Goal: Information Seeking & Learning: Learn about a topic

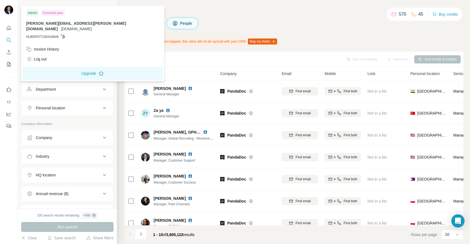
click at [11, 10] on img at bounding box center [8, 9] width 9 height 9
click at [9, 10] on img at bounding box center [8, 9] width 9 height 9
click at [9, 30] on icon "Quick start" at bounding box center [8, 27] width 5 height 5
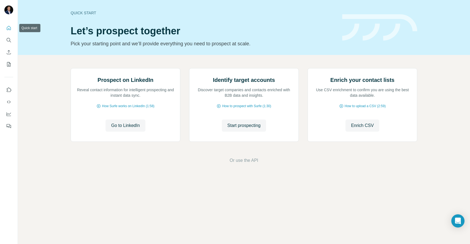
click at [9, 30] on icon "Quick start" at bounding box center [8, 27] width 5 height 5
click at [10, 90] on icon "Use Surfe on LinkedIn" at bounding box center [8, 89] width 5 height 5
click at [10, 27] on icon "Quick start" at bounding box center [8, 27] width 5 height 5
click at [8, 28] on icon "Quick start" at bounding box center [9, 28] width 4 height 4
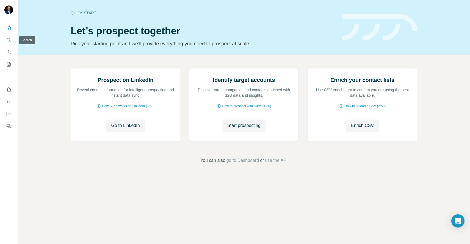
click at [8, 40] on icon "Search" at bounding box center [8, 39] width 5 height 5
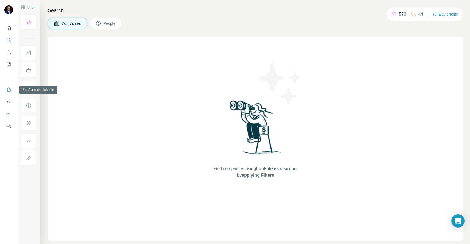
click at [7, 90] on icon "Use Surfe on LinkedIn" at bounding box center [9, 89] width 5 height 4
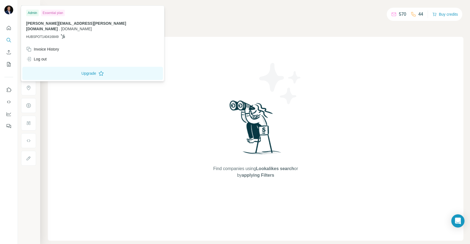
click at [7, 9] on img at bounding box center [8, 9] width 9 height 9
click at [39, 46] on div "Invoice History" at bounding box center [42, 48] width 33 height 5
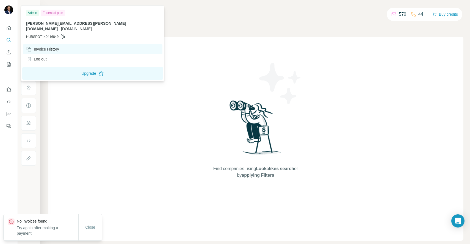
click at [39, 46] on div "Invoice History" at bounding box center [42, 48] width 33 height 5
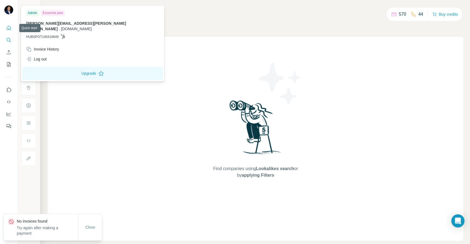
click at [10, 28] on icon "Quick start" at bounding box center [8, 27] width 5 height 5
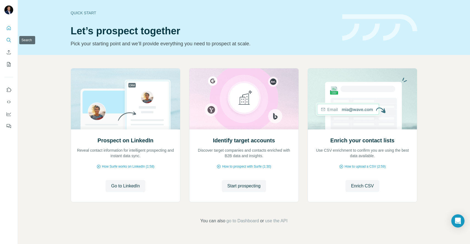
click at [10, 38] on icon "Search" at bounding box center [8, 39] width 5 height 5
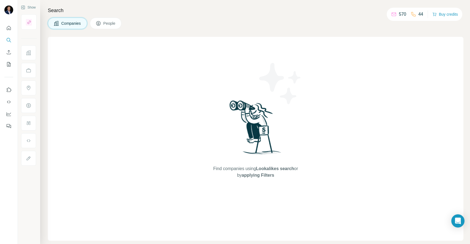
click at [154, 102] on div "Find companies using Lookalikes search or by applying Filters" at bounding box center [255, 139] width 415 height 204
click at [67, 19] on button "Companies" at bounding box center [67, 24] width 39 height 12
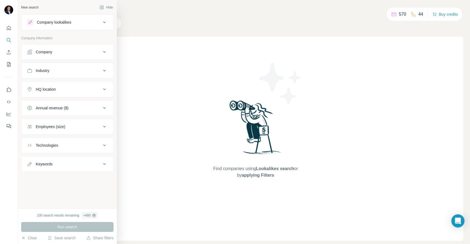
click at [54, 53] on div "Company" at bounding box center [64, 51] width 74 height 5
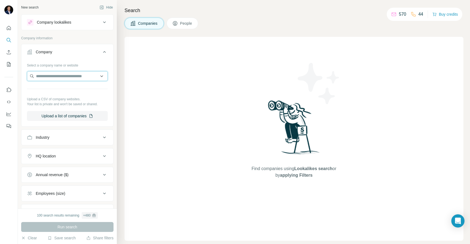
click at [48, 78] on input "text" at bounding box center [67, 76] width 81 height 10
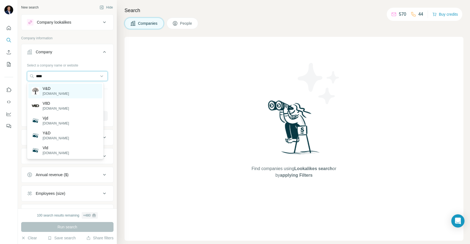
type input "***"
click at [71, 87] on div "V&D vd.nl" at bounding box center [65, 90] width 74 height 15
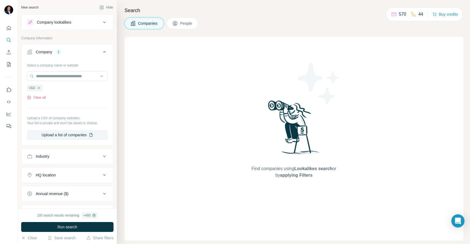
click at [191, 24] on span "People" at bounding box center [186, 23] width 13 height 5
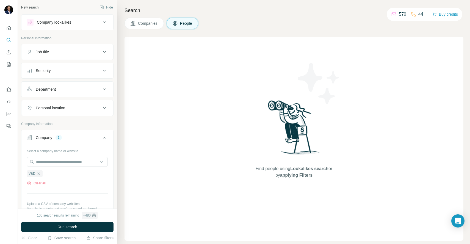
click at [58, 52] on div "Job title" at bounding box center [64, 51] width 74 height 5
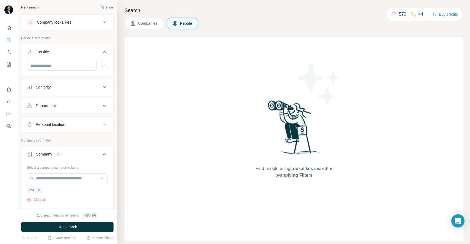
click at [57, 51] on div "Job title" at bounding box center [64, 51] width 74 height 5
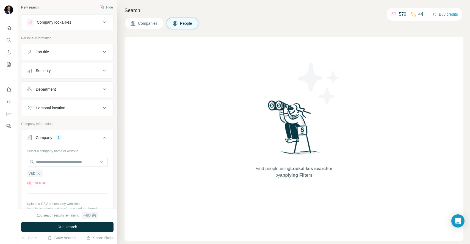
click at [79, 25] on div "Company lookalikes" at bounding box center [64, 22] width 74 height 7
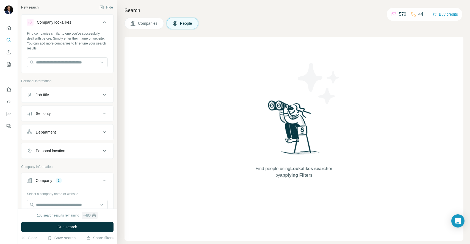
click at [85, 22] on div "Company lookalikes" at bounding box center [64, 22] width 74 height 7
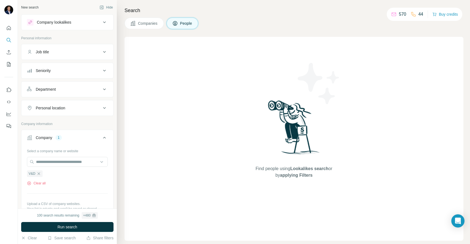
click at [188, 19] on button "People" at bounding box center [182, 24] width 32 height 12
click at [139, 19] on button "Companies" at bounding box center [143, 24] width 39 height 12
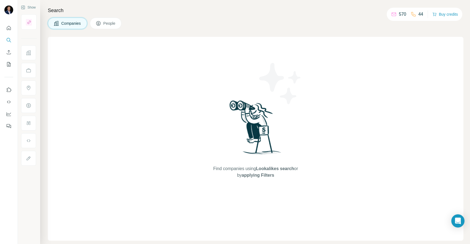
click at [68, 24] on span "Companies" at bounding box center [71, 23] width 20 height 5
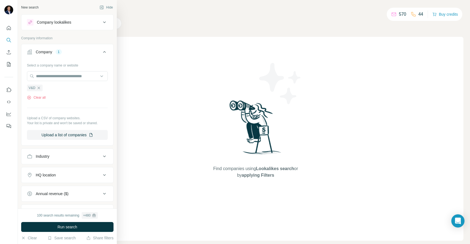
click at [32, 51] on div "Company 1" at bounding box center [64, 51] width 74 height 5
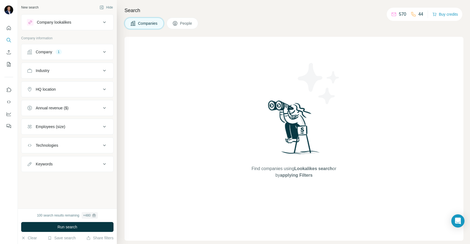
click at [106, 50] on icon at bounding box center [104, 52] width 7 height 7
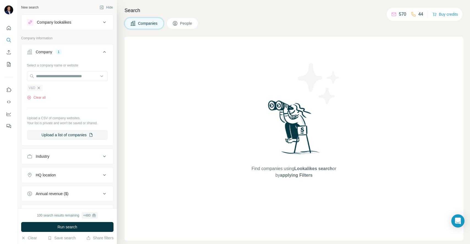
click at [38, 87] on icon "button" at bounding box center [39, 88] width 4 height 4
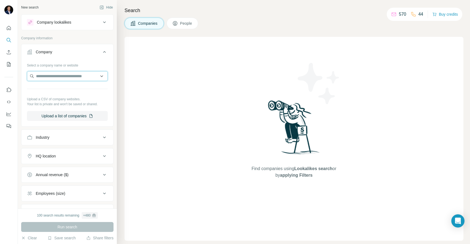
click at [41, 77] on input "text" at bounding box center [67, 76] width 81 height 10
click at [217, 123] on div "Find companies using Lookalikes search or by applying Filters" at bounding box center [293, 139] width 339 height 204
